Goal: Find specific page/section: Find specific page/section

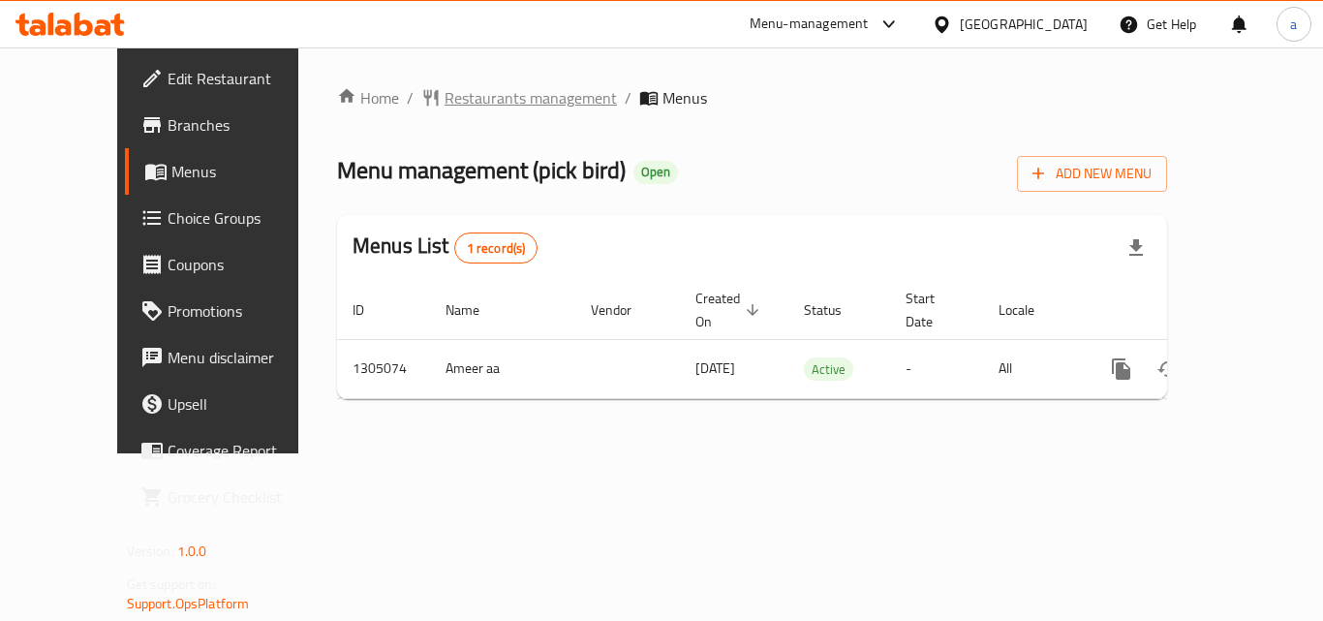
click at [445, 93] on span "Restaurants management" at bounding box center [531, 97] width 172 height 23
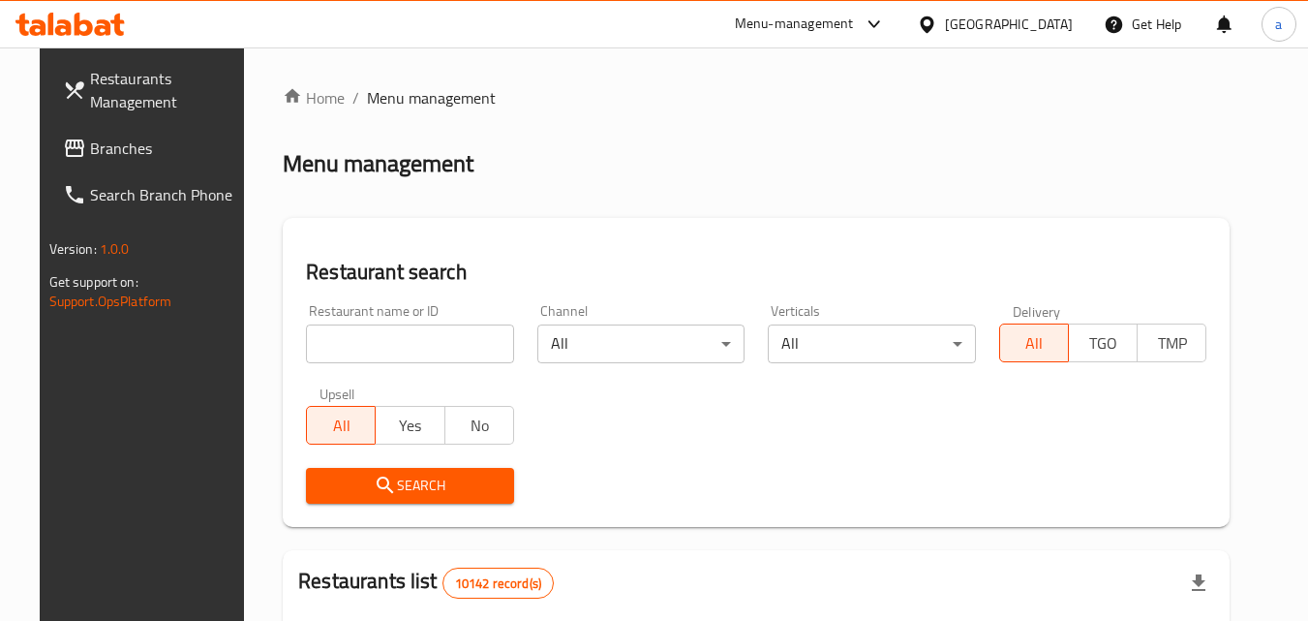
click at [363, 341] on input "search" at bounding box center [410, 343] width 208 height 39
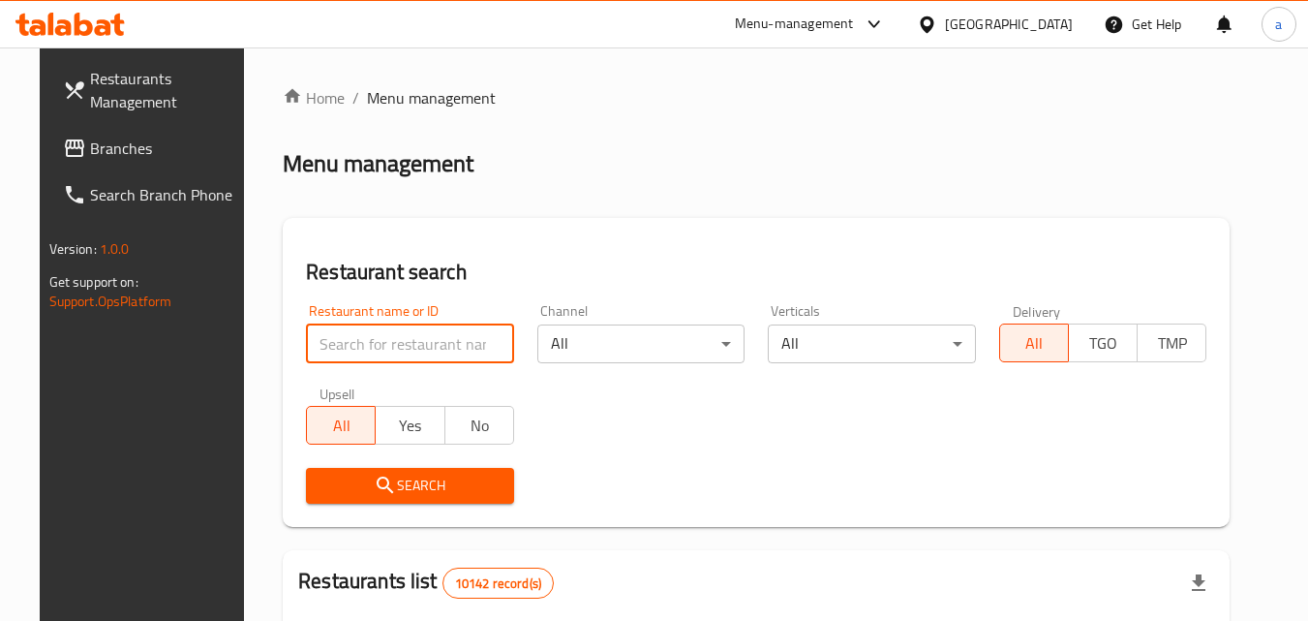
paste input "703540"
type input "703540"
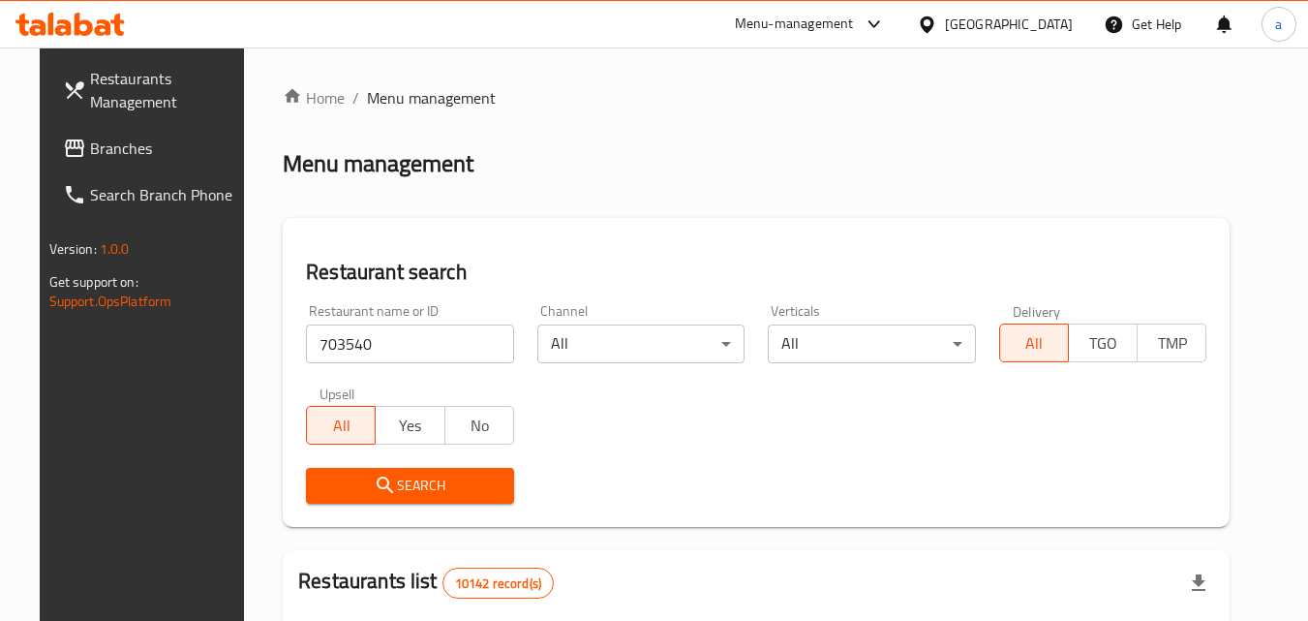
click at [354, 470] on button "Search" at bounding box center [410, 486] width 208 height 36
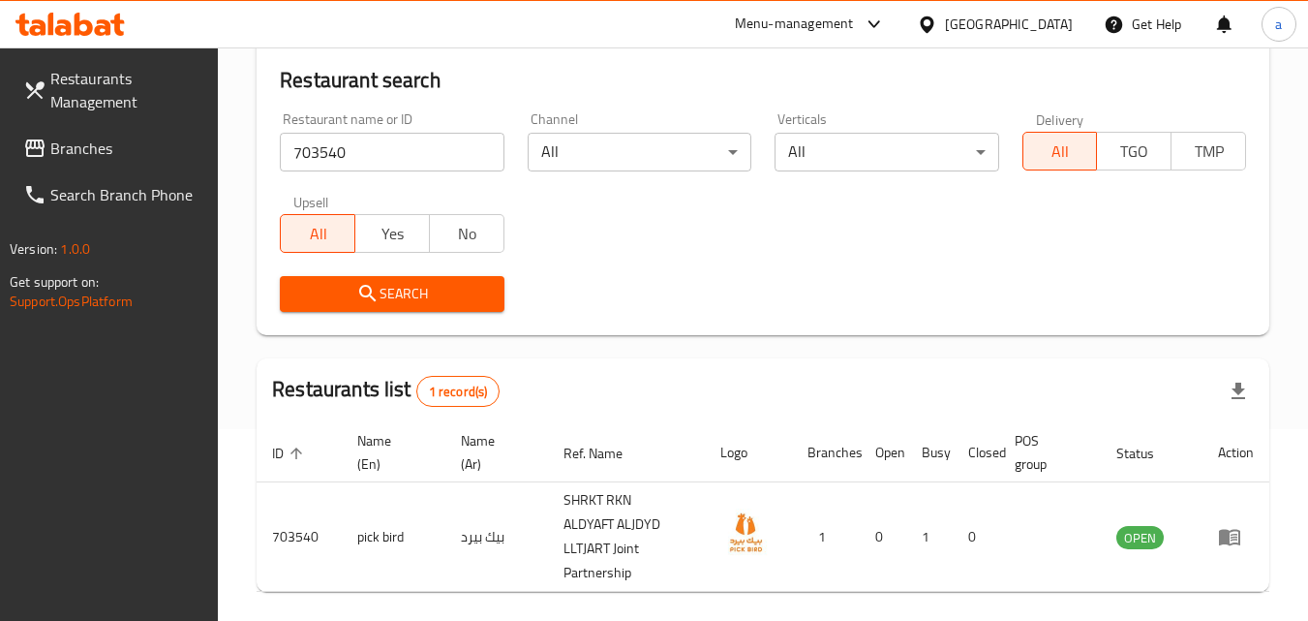
scroll to position [194, 0]
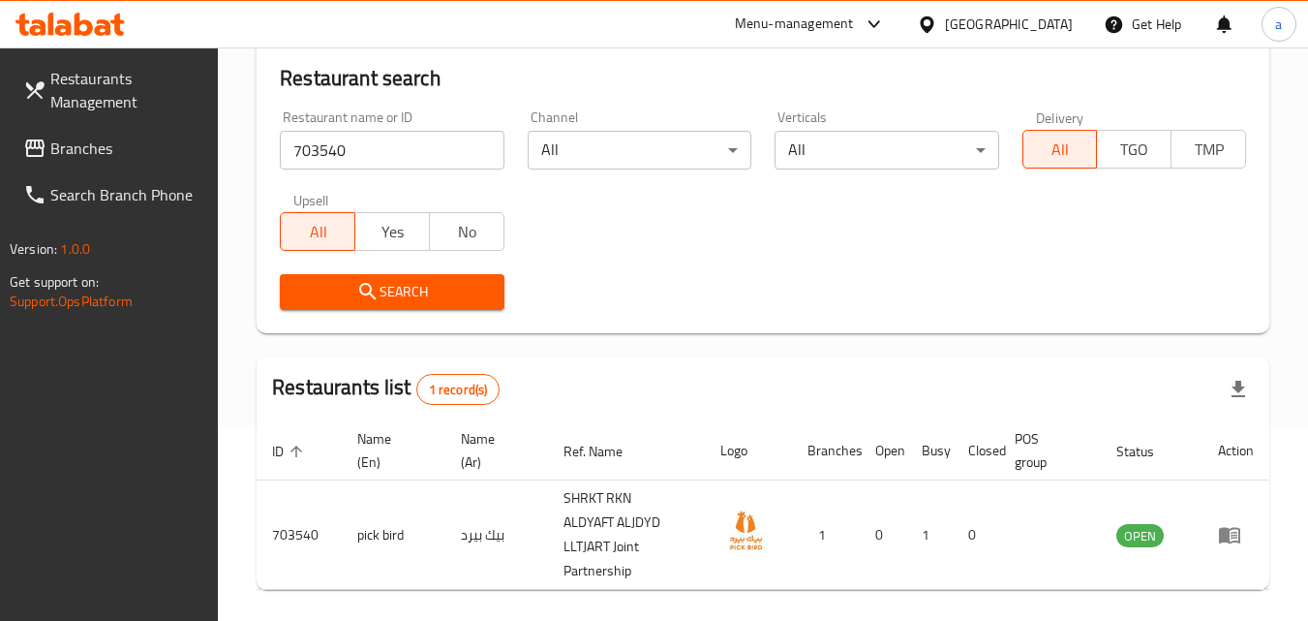
click at [1038, 19] on div "[GEOGRAPHIC_DATA]" at bounding box center [1009, 24] width 128 height 21
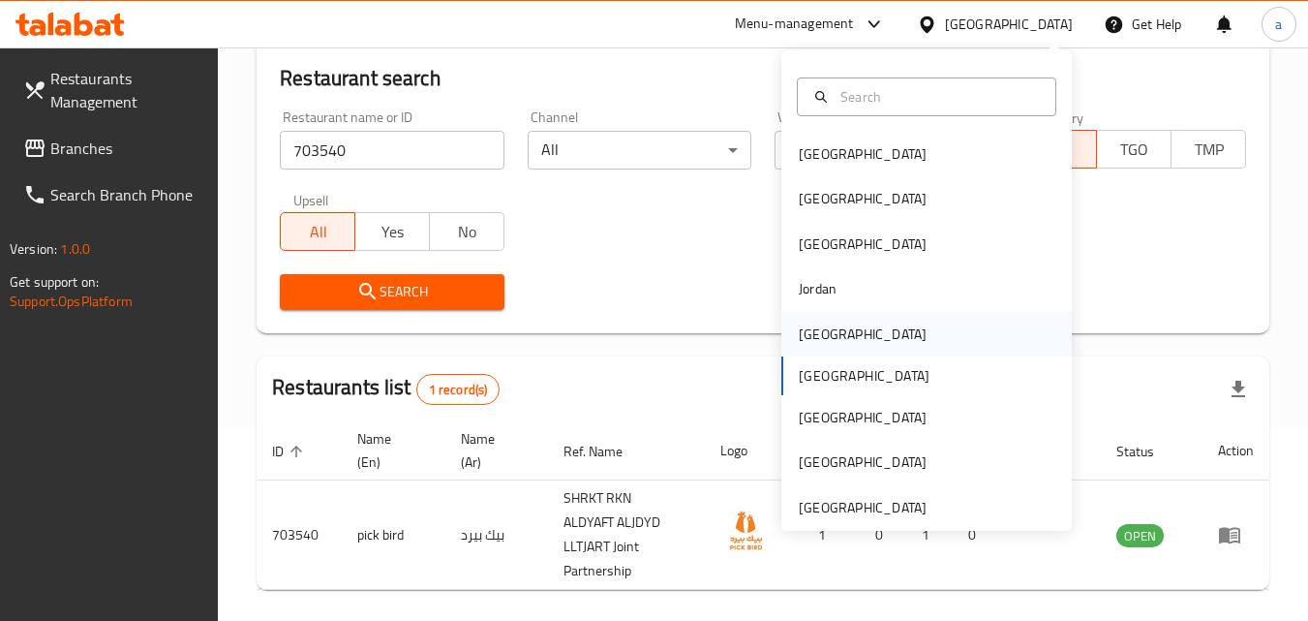
click at [889, 346] on div "[GEOGRAPHIC_DATA]" at bounding box center [927, 334] width 291 height 45
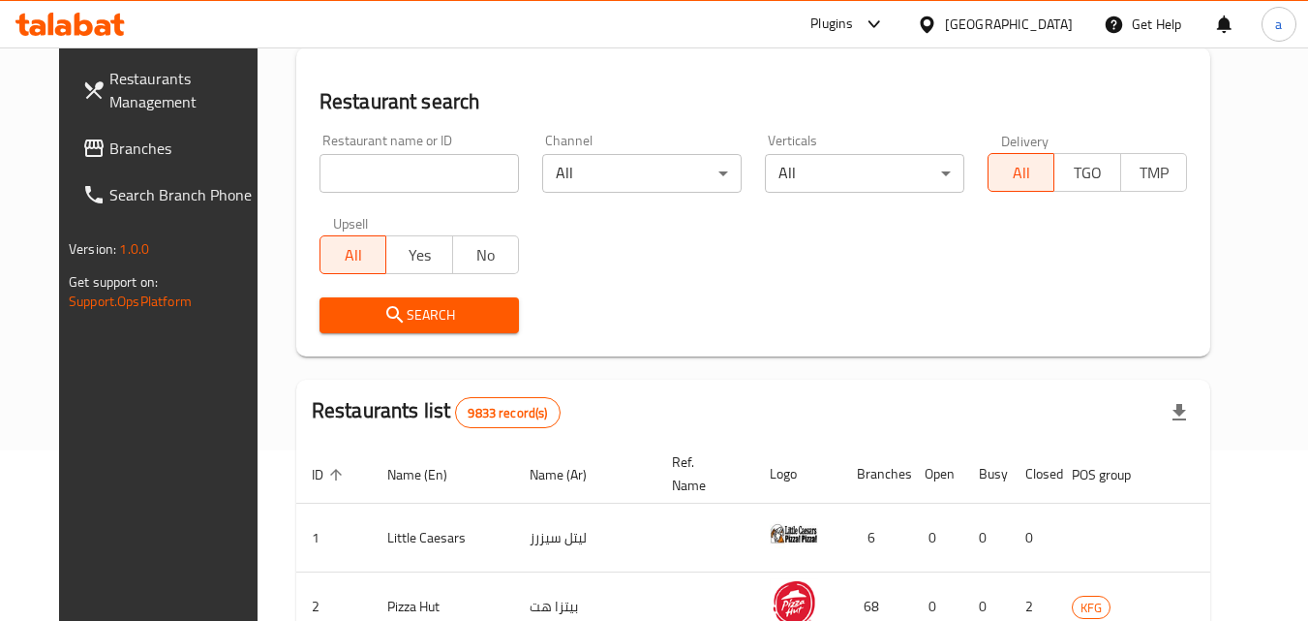
scroll to position [194, 0]
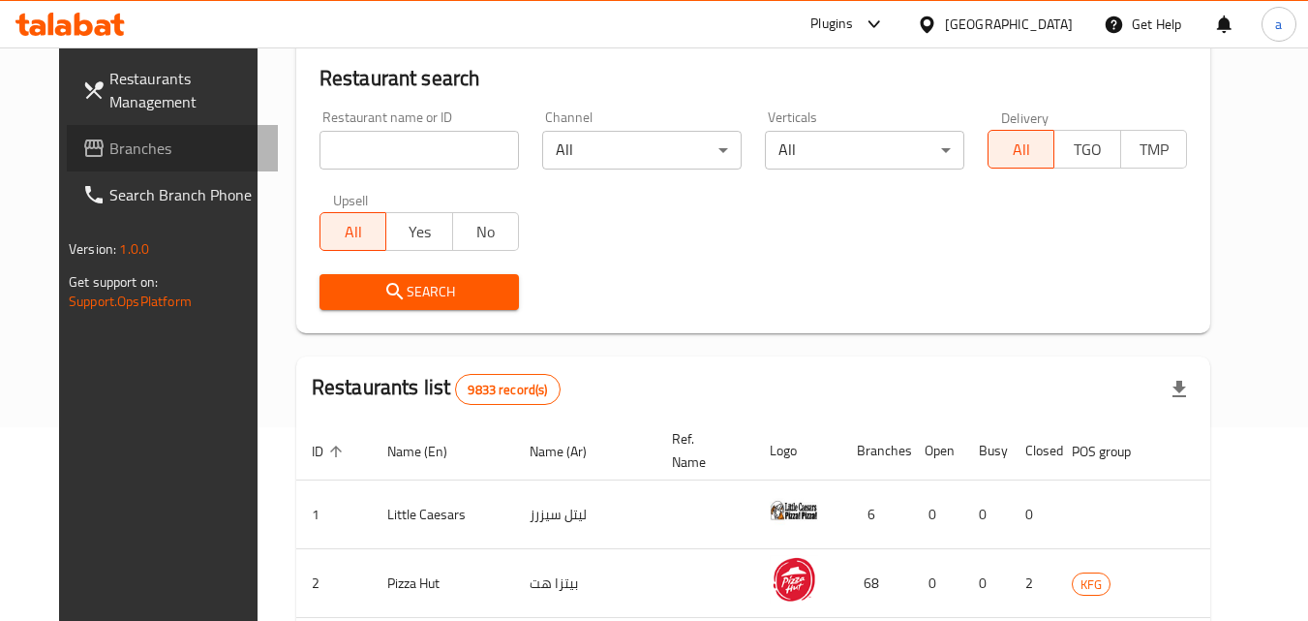
click at [109, 141] on span "Branches" at bounding box center [185, 148] width 153 height 23
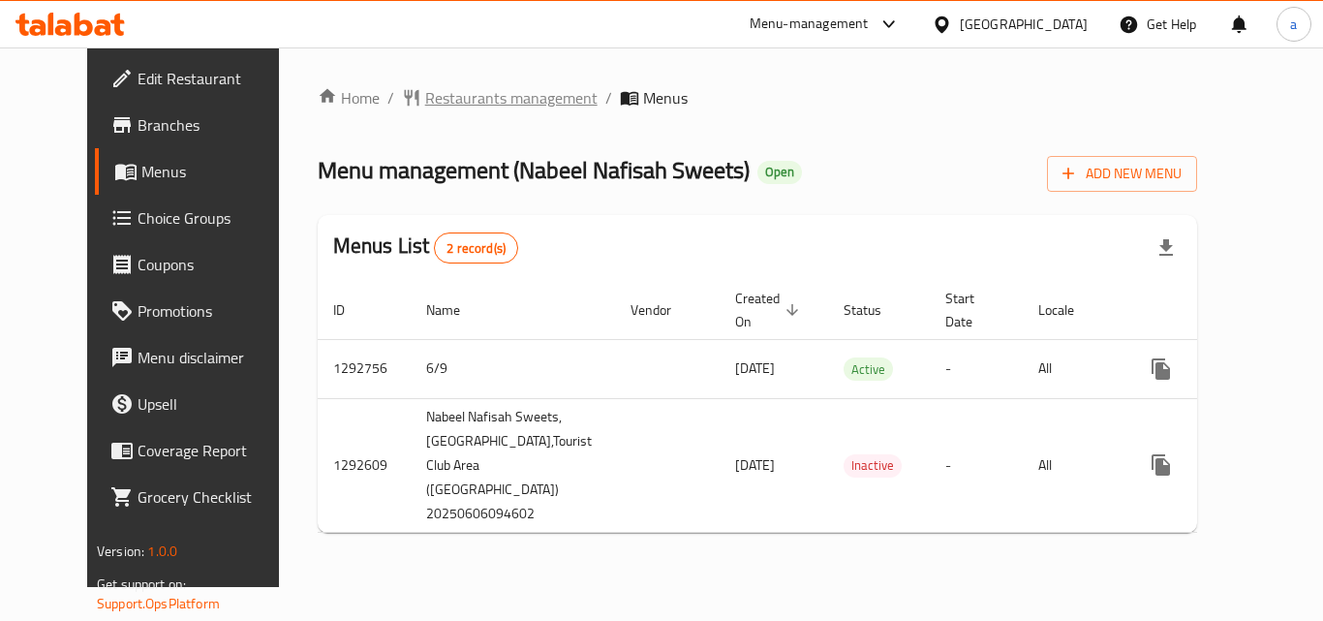
click at [482, 96] on span "Restaurants management" at bounding box center [511, 97] width 172 height 23
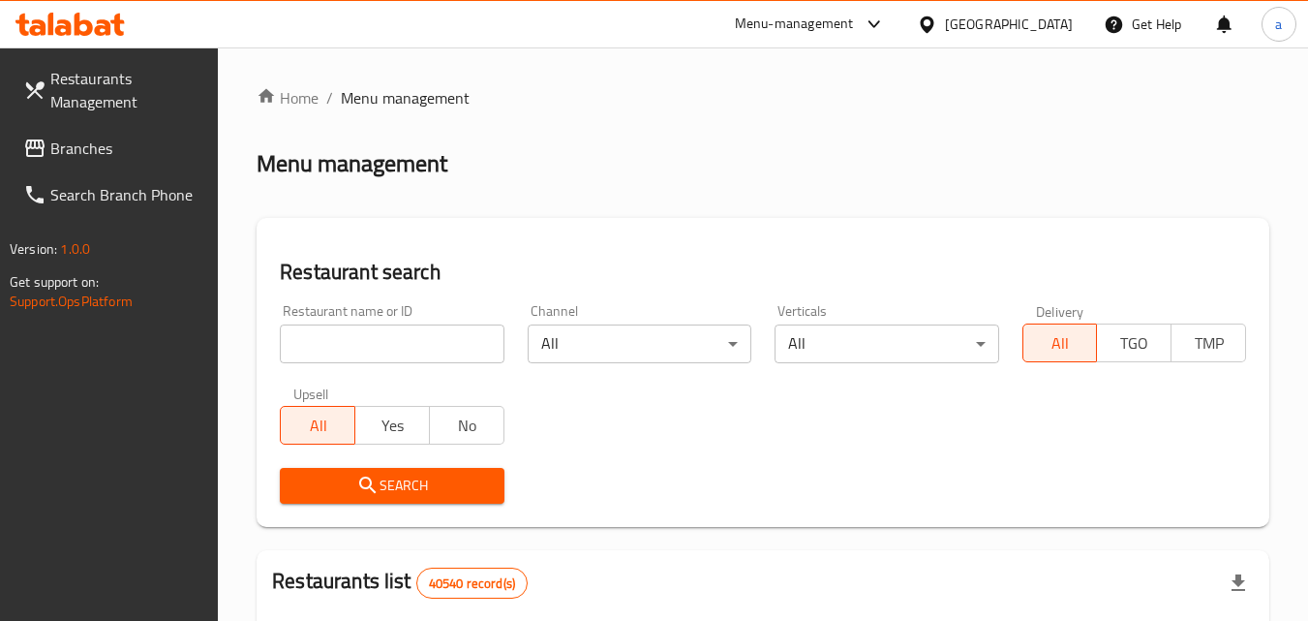
click at [329, 338] on input "search" at bounding box center [392, 343] width 224 height 39
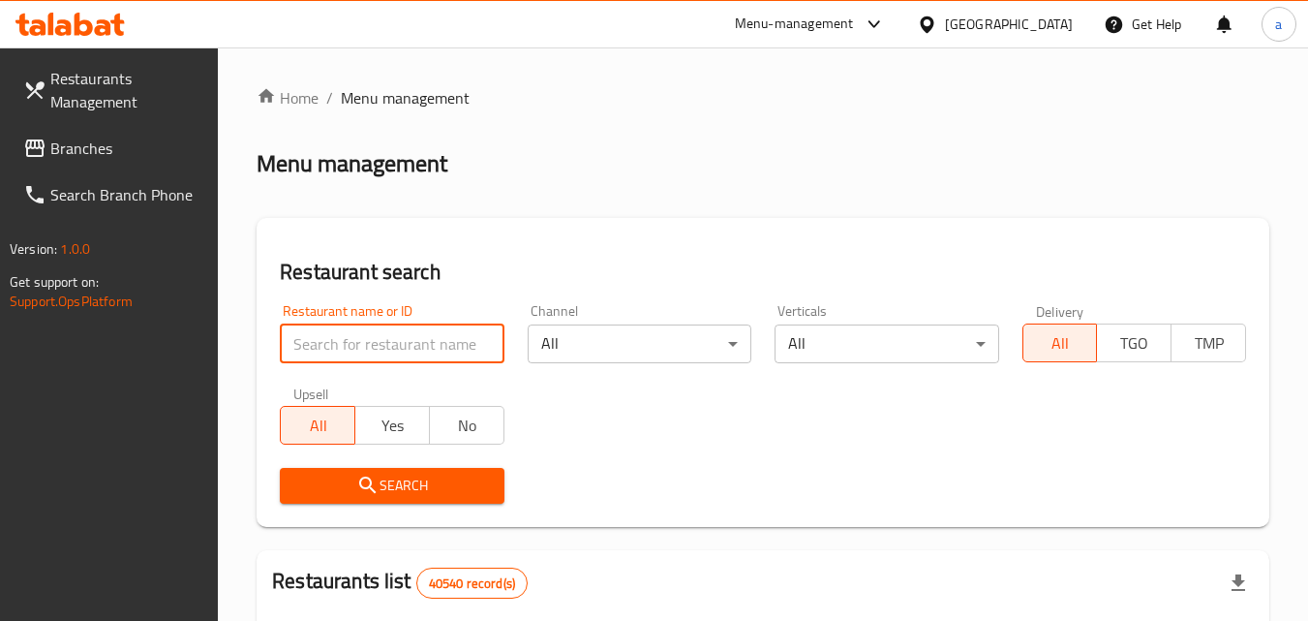
paste input "699123"
type input "699123"
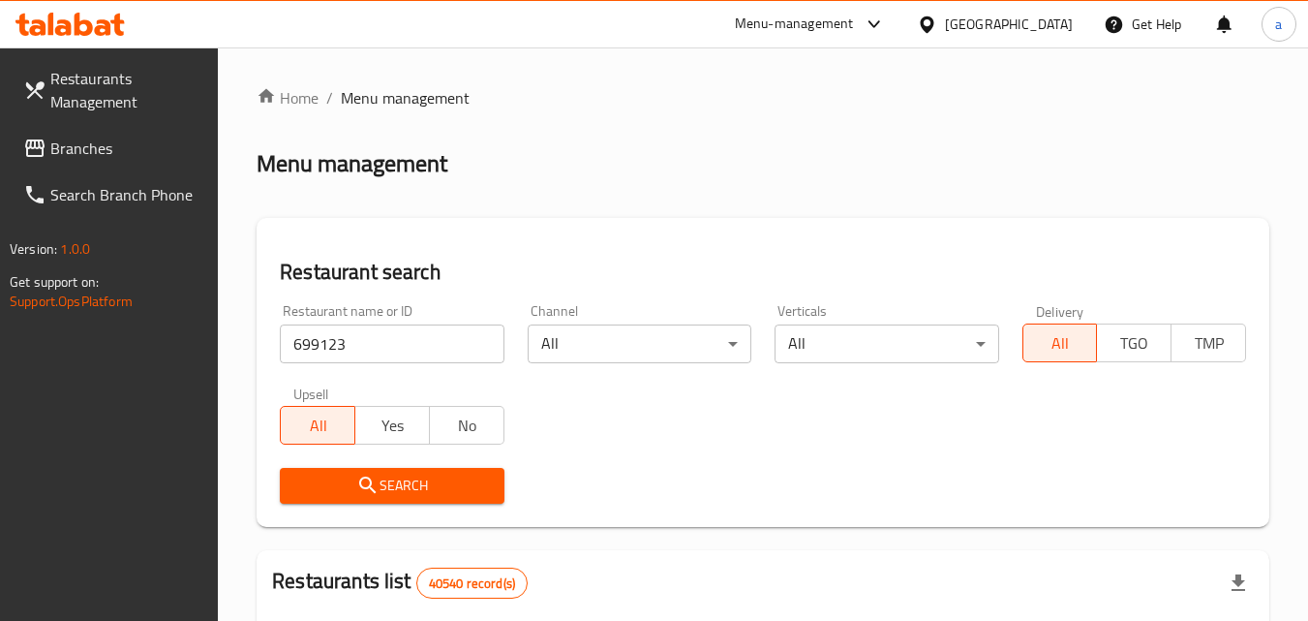
click at [348, 480] on span "Search" at bounding box center [391, 486] width 193 height 24
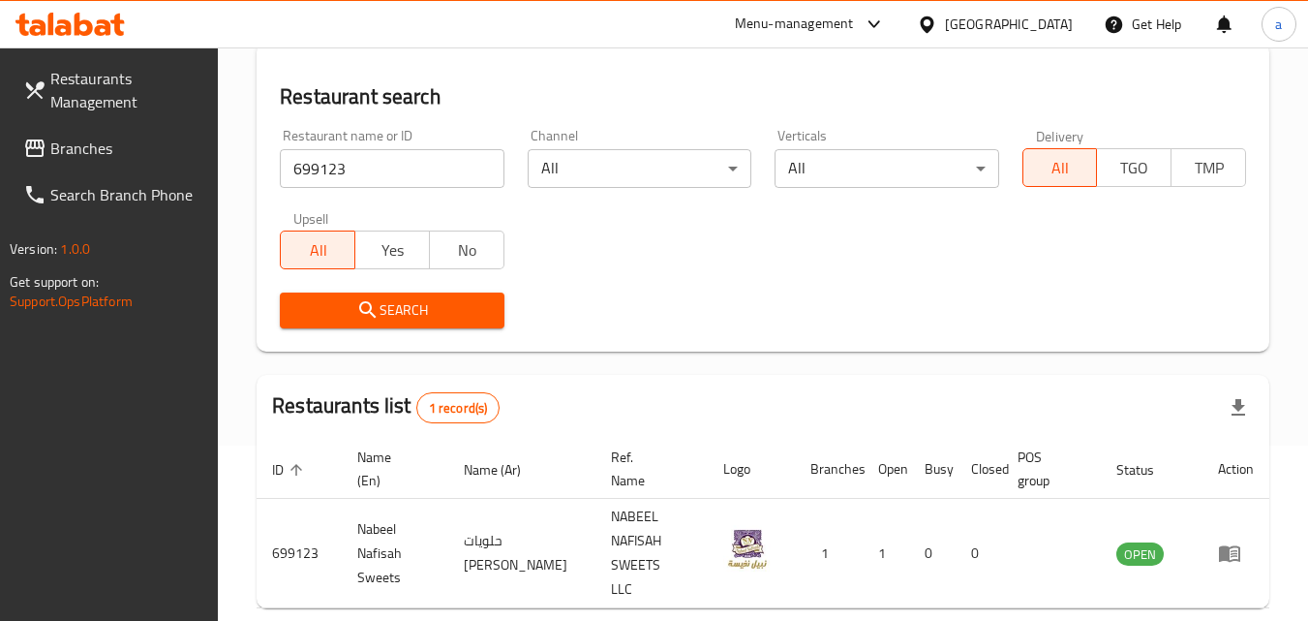
scroll to position [194, 0]
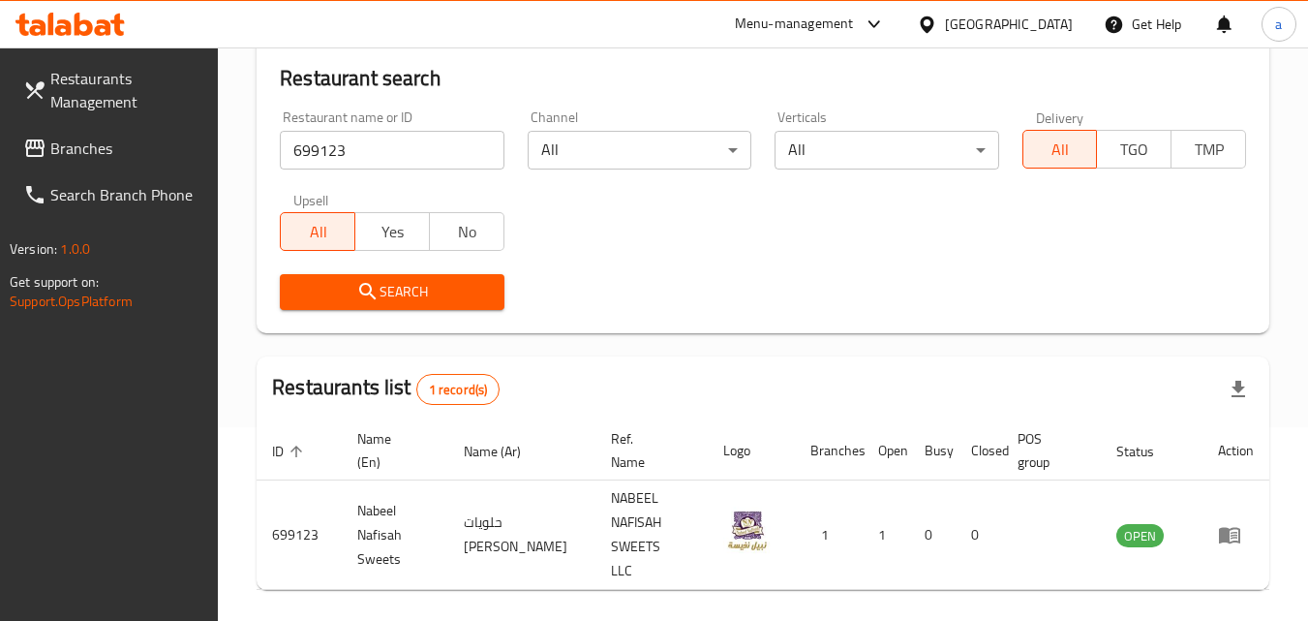
click at [126, 157] on span "Branches" at bounding box center [126, 148] width 153 height 23
